Goal: Browse casually

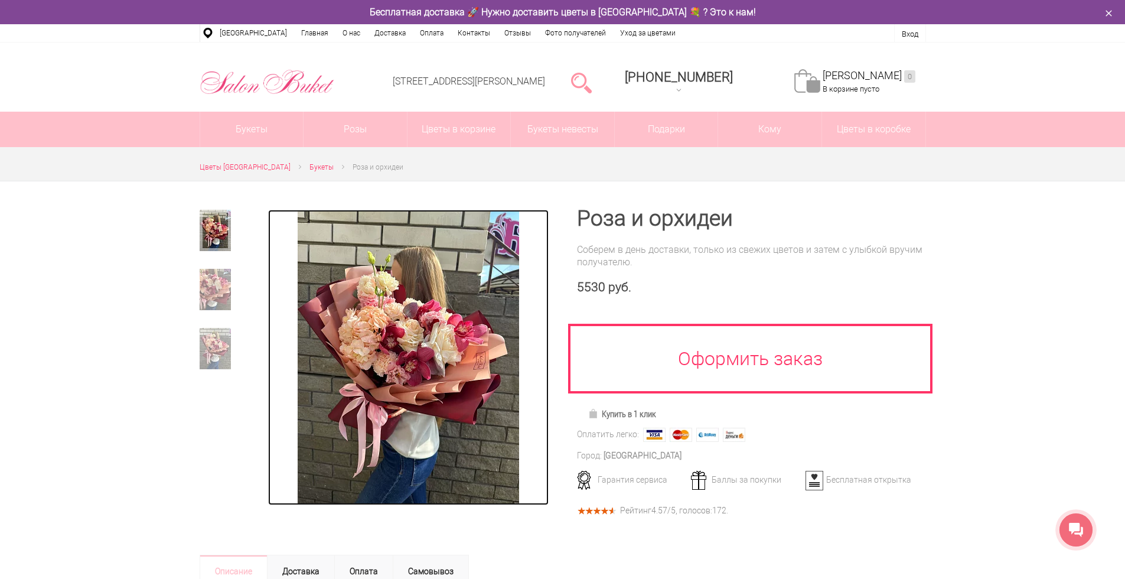
click at [419, 350] on img at bounding box center [408, 357] width 221 height 295
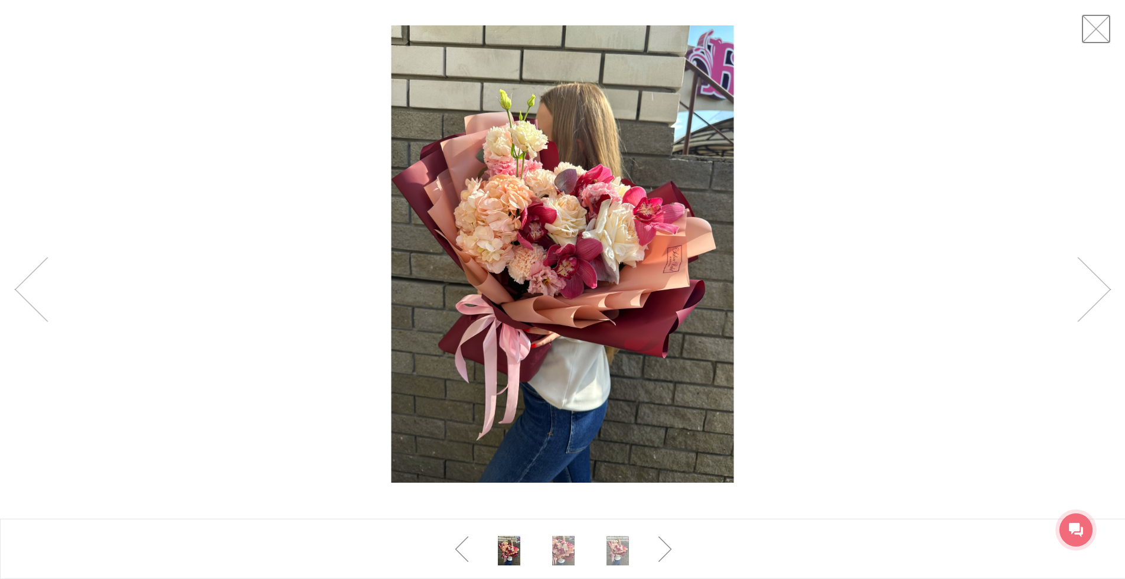
click at [1096, 28] on link at bounding box center [1097, 29] width 30 height 30
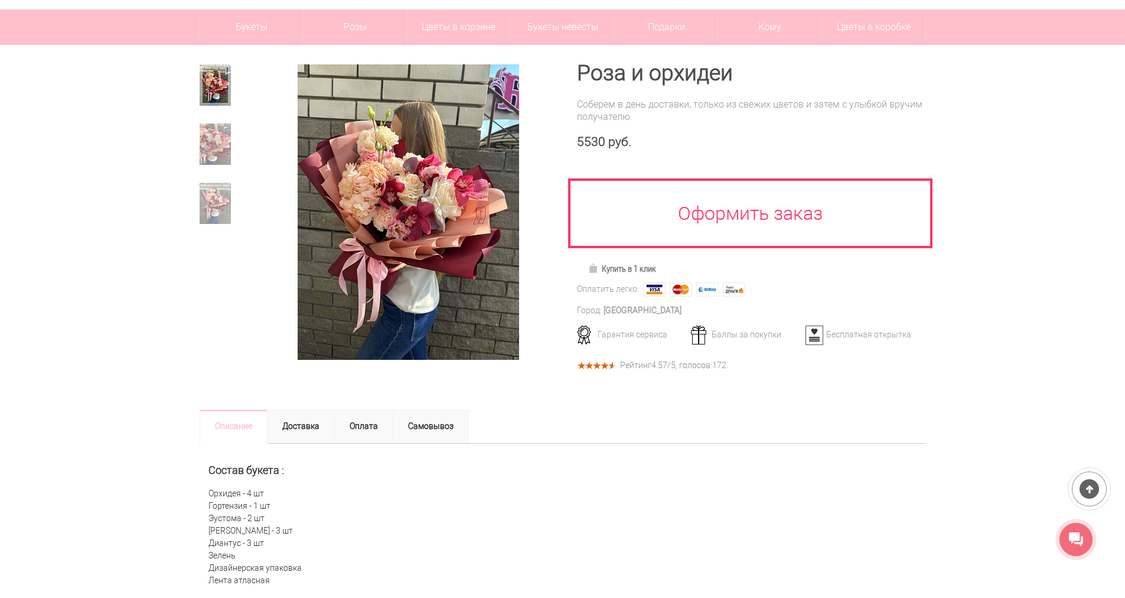
scroll to position [118, 0]
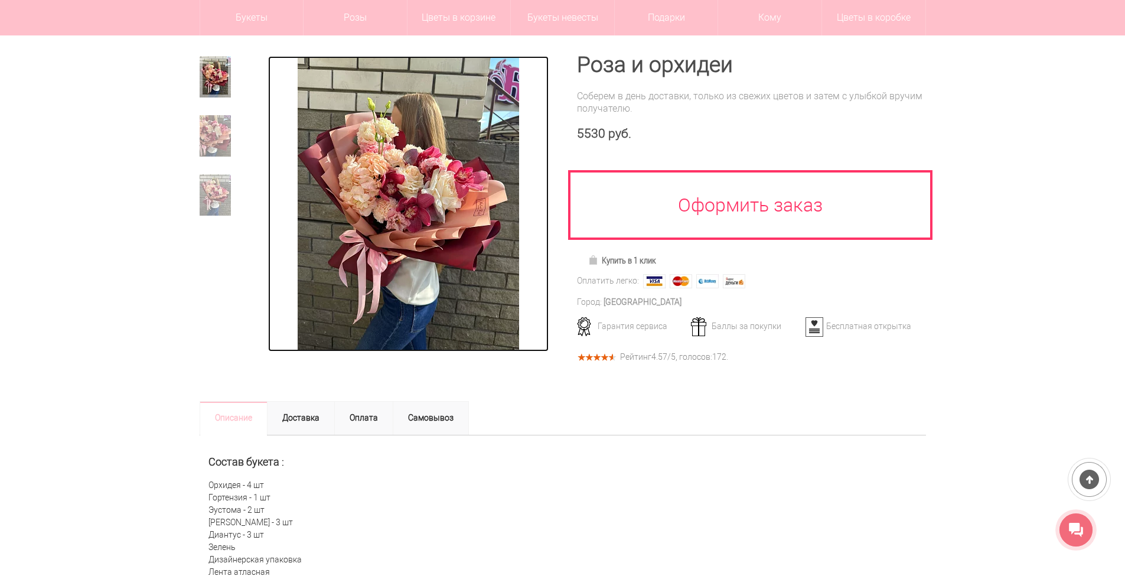
click at [430, 180] on img at bounding box center [408, 203] width 221 height 295
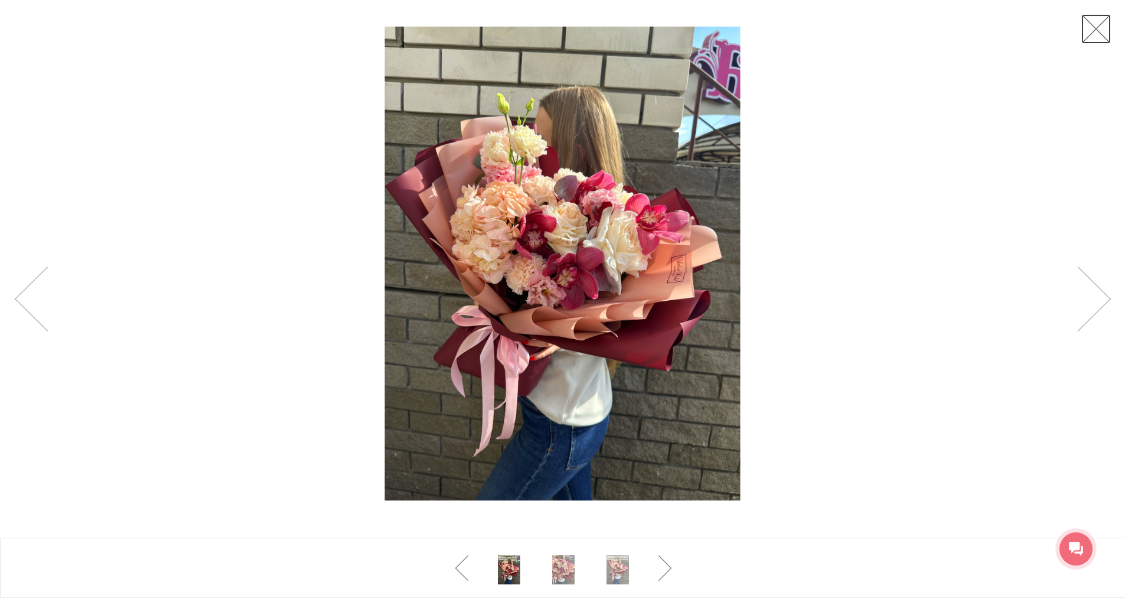
click at [1092, 33] on link at bounding box center [1097, 29] width 30 height 30
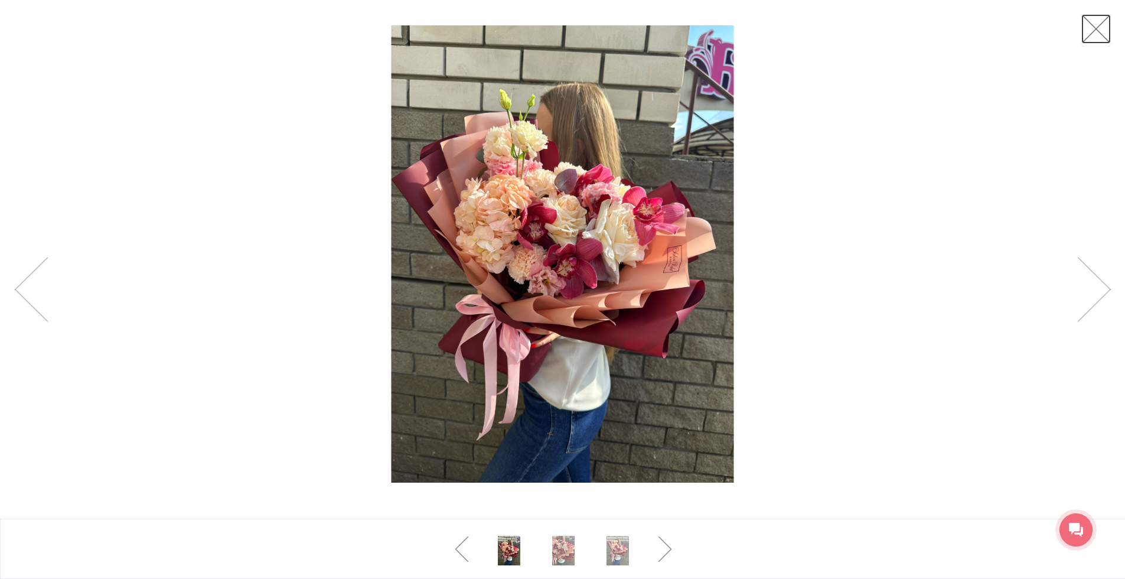
click at [1098, 27] on link at bounding box center [1097, 29] width 30 height 30
